Goal: Information Seeking & Learning: Learn about a topic

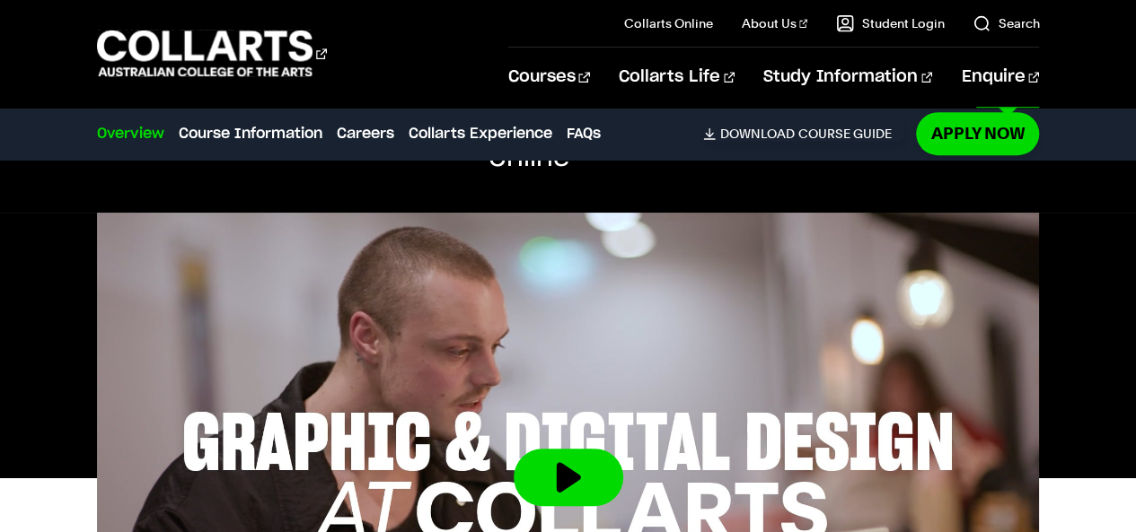
scroll to position [505, 0]
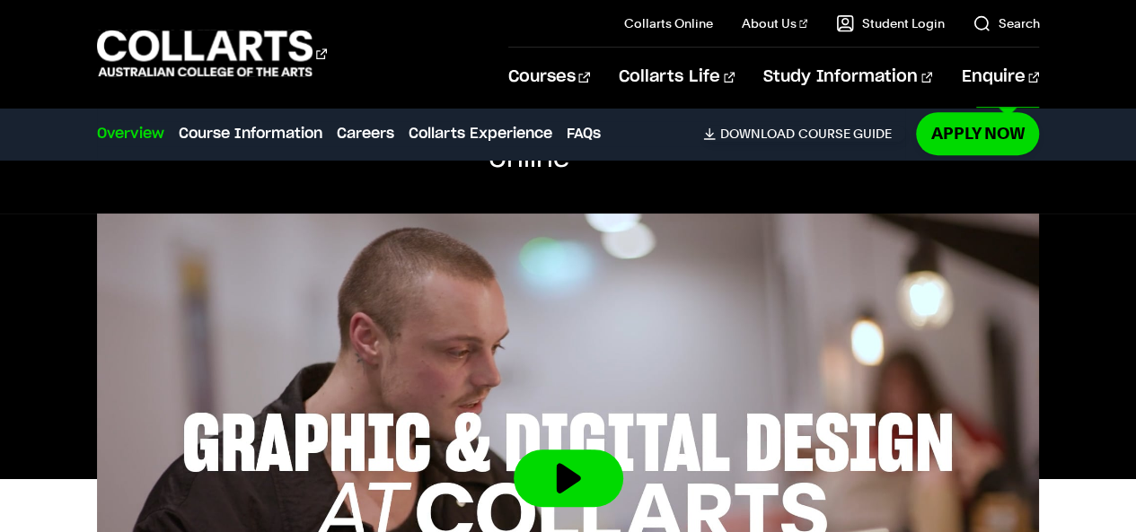
click at [916, 125] on div "Admission Enquiries Apply now Download Course Guide" at bounding box center [568, 303] width 1136 height 390
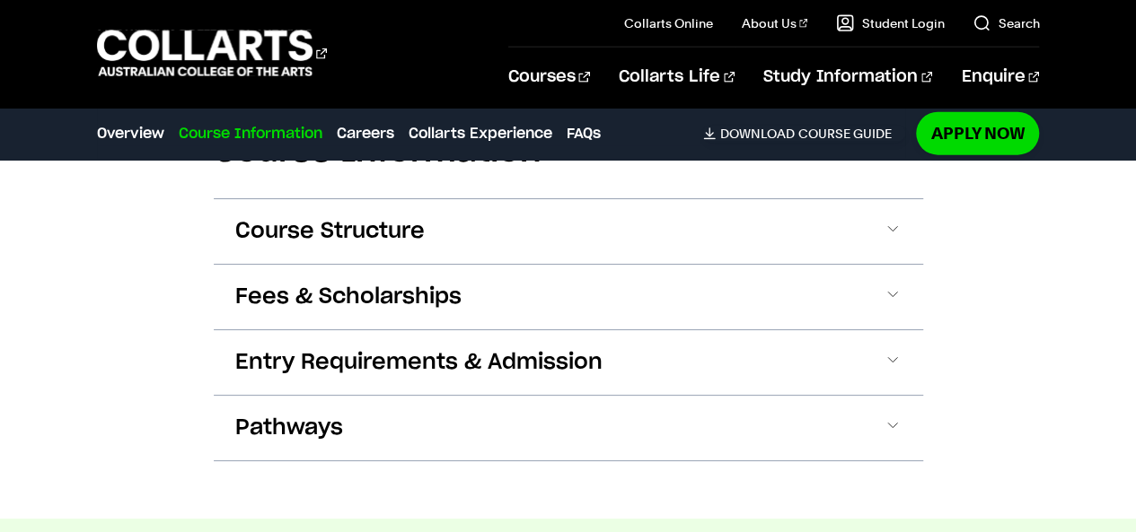
scroll to position [2133, 0]
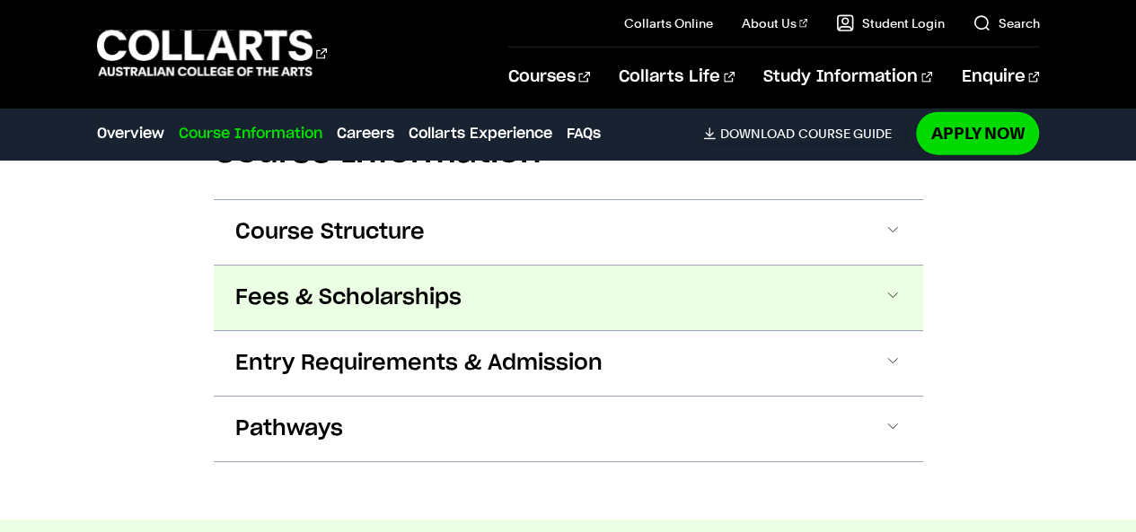
click at [771, 295] on button "Fees & Scholarships" at bounding box center [568, 298] width 709 height 65
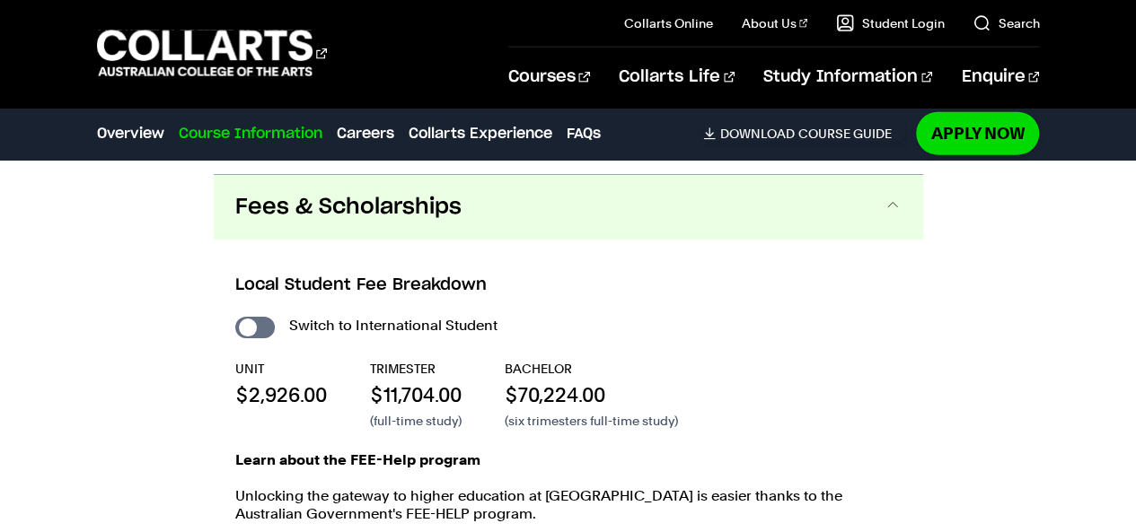
click at [771, 295] on div "Fees & Scholarships Local Student Fee Breakdown Switch to International Student…" at bounding box center [568, 447] width 709 height 547
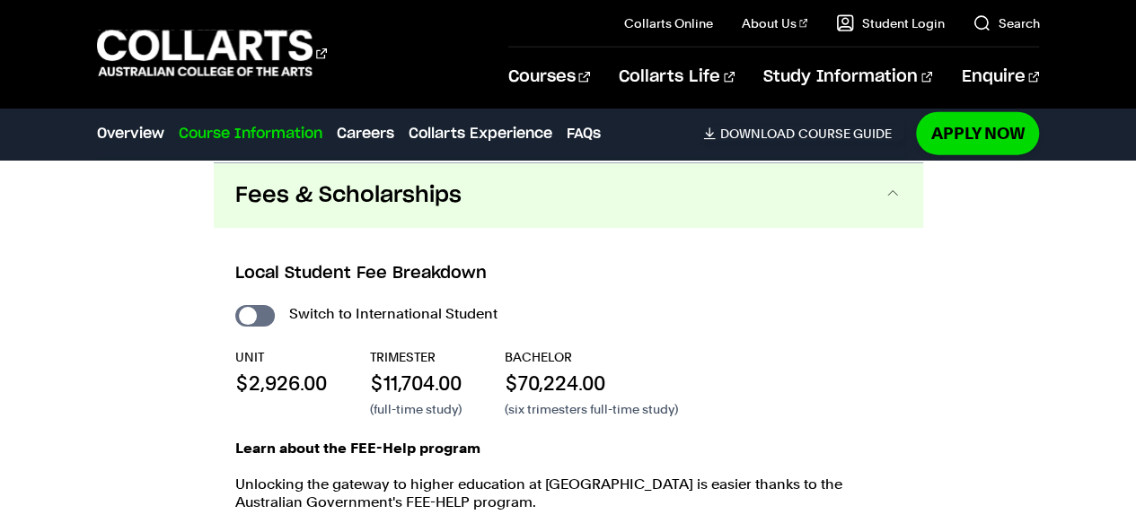
click at [233, 306] on div "Local Student Fee Breakdown Switch to International Student UNIT $2,926.00 TRIM…" at bounding box center [568, 468] width 709 height 481
click at [242, 309] on input "International Student" at bounding box center [255, 316] width 40 height 22
checkbox input "true"
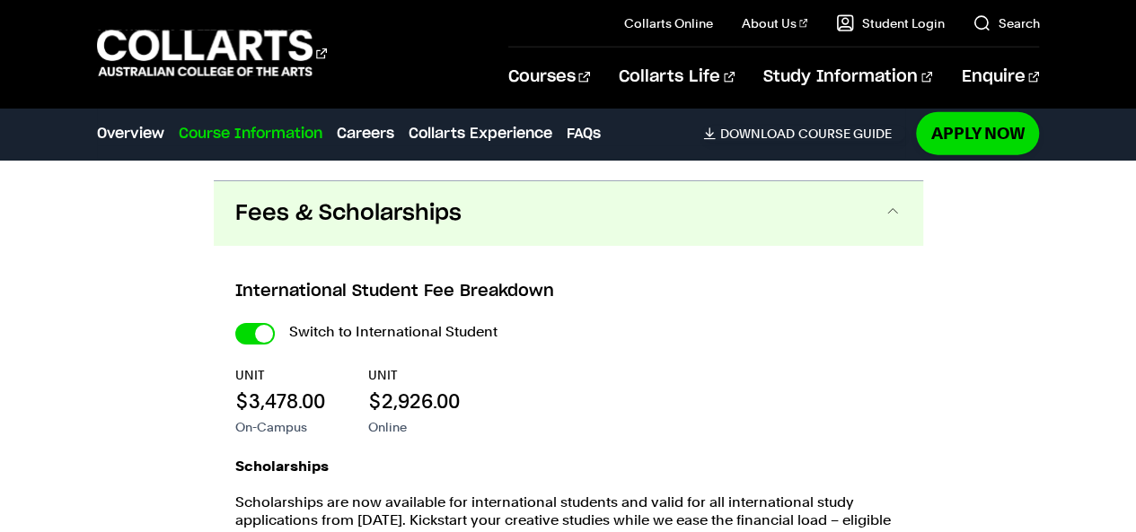
click at [0, 0] on div "International Student Fee Breakdown Switch to International Student UNIT $3,478…" at bounding box center [0, 0] width 0 height 0
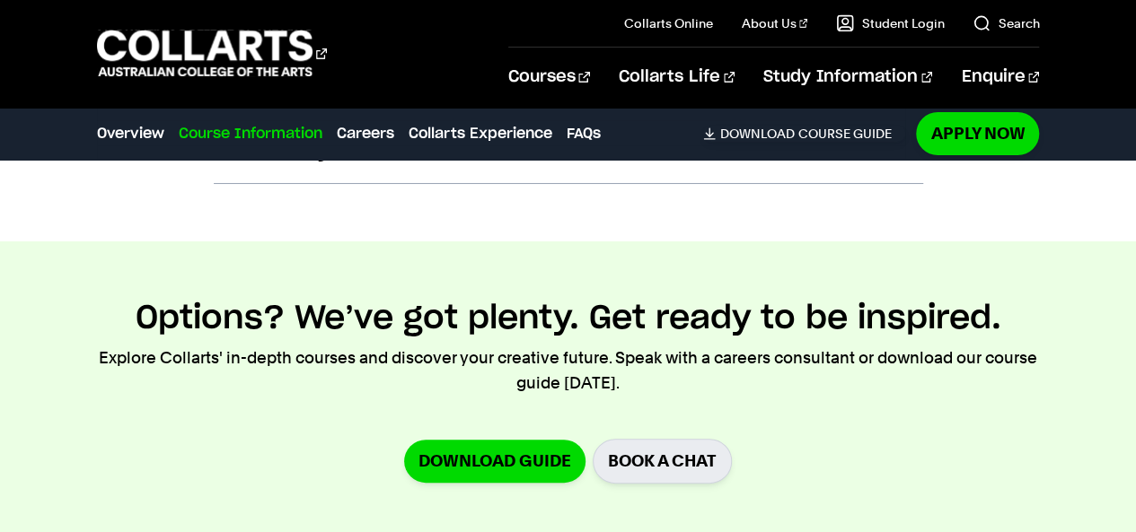
scroll to position [3105, 0]
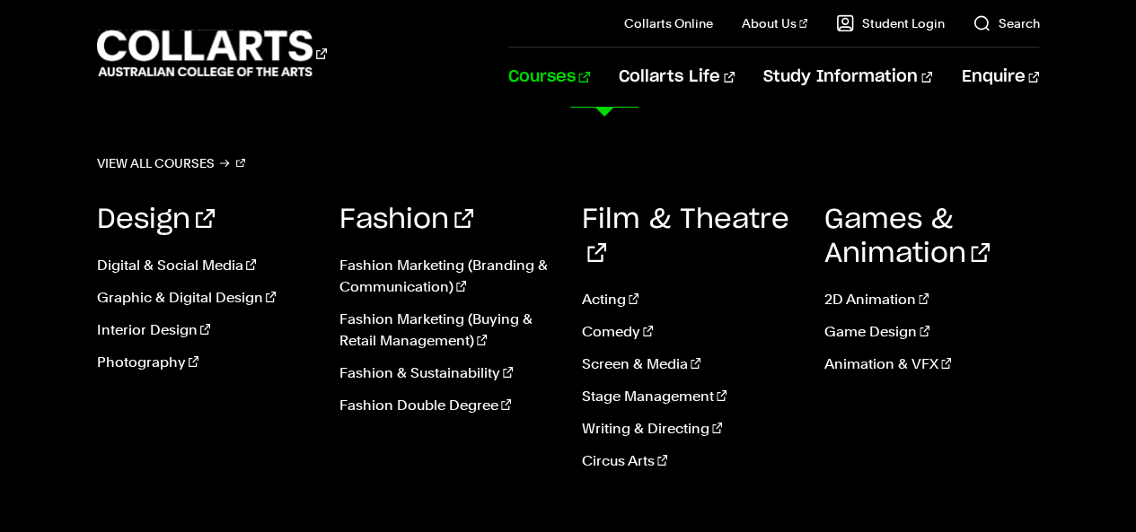
click at [590, 82] on link "Courses" at bounding box center [549, 77] width 82 height 59
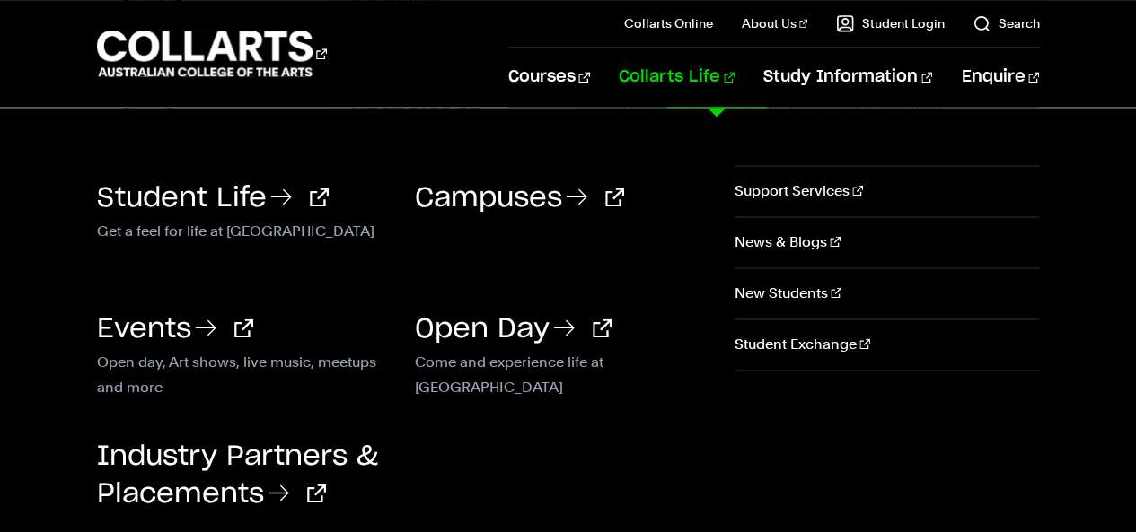
scroll to position [1192, 0]
click at [210, 220] on p "Get a feel for life at [GEOGRAPHIC_DATA]" at bounding box center [242, 230] width 291 height 22
